Goal: Check status: Check status

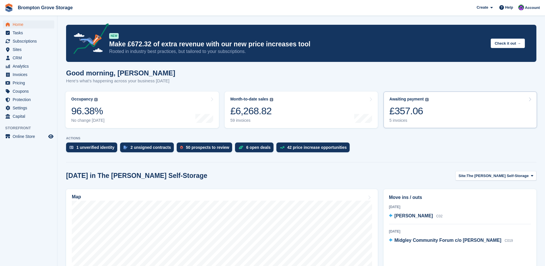
click at [397, 107] on div "£357.06" at bounding box center [408, 111] width 39 height 12
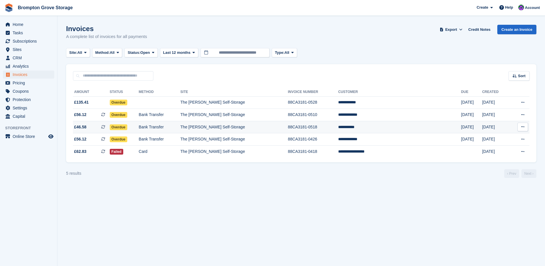
click at [176, 128] on td "Bank Transfer" at bounding box center [160, 127] width 42 height 12
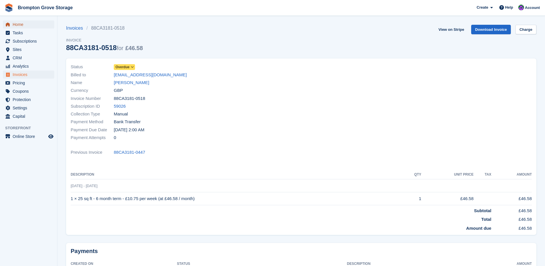
click at [22, 26] on span "Home" at bounding box center [30, 24] width 34 height 8
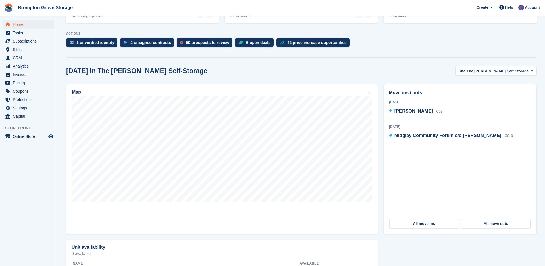
scroll to position [115, 0]
